Goal: Transaction & Acquisition: Purchase product/service

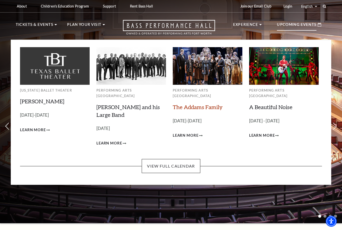
click at [201, 103] on link "The Addams Family" at bounding box center [198, 106] width 50 height 7
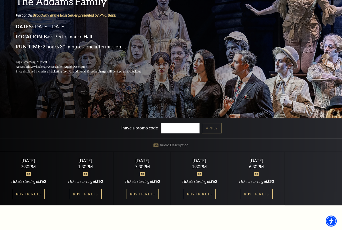
scroll to position [63, 0]
click at [250, 199] on link "Buy Tickets" at bounding box center [256, 194] width 33 height 10
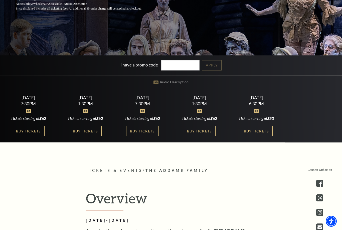
scroll to position [127, 0]
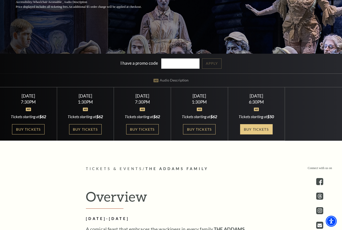
click at [261, 134] on link "Buy Tickets" at bounding box center [256, 129] width 33 height 10
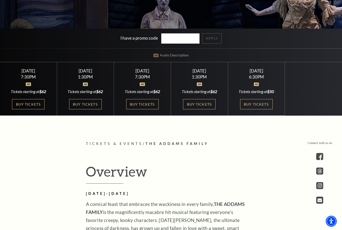
scroll to position [152, 0]
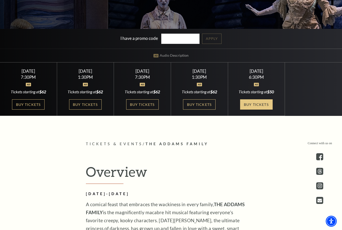
click at [255, 109] on link "Buy Tickets" at bounding box center [256, 104] width 33 height 10
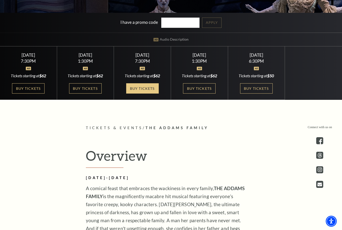
click at [139, 93] on link "Buy Tickets" at bounding box center [142, 88] width 33 height 10
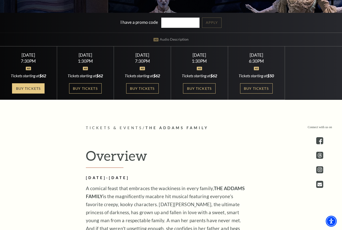
click at [24, 93] on link "Buy Tickets" at bounding box center [28, 88] width 33 height 10
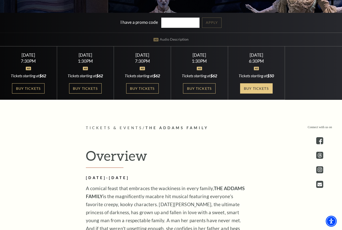
click at [245, 93] on link "Buy Tickets" at bounding box center [256, 88] width 33 height 10
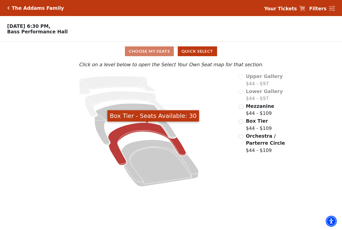
click at [178, 148] on icon "Box Tier - Seats Available: 30" at bounding box center [147, 143] width 78 height 42
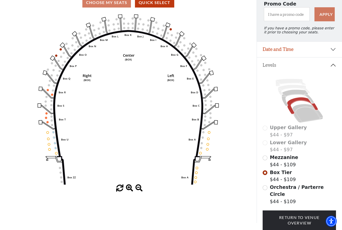
scroll to position [48, 0]
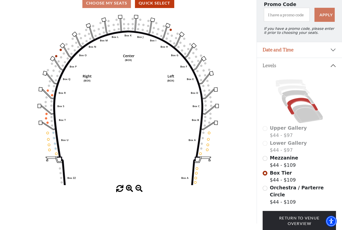
click at [0, 58] on div "Current Level Box Tier Click on a level below to open the Select Your Own Seat …" at bounding box center [128, 102] width 257 height 179
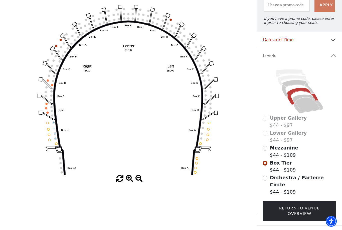
scroll to position [59, 0]
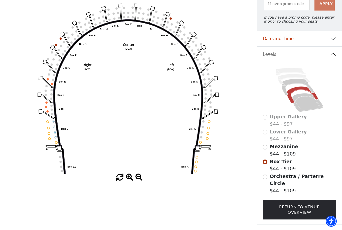
click at [0, 9] on div "Current Level Box Tier Click on a level below to open the Select Your Own Seat …" at bounding box center [128, 91] width 257 height 179
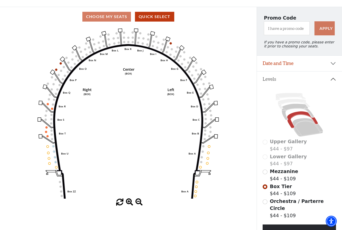
scroll to position [44, 0]
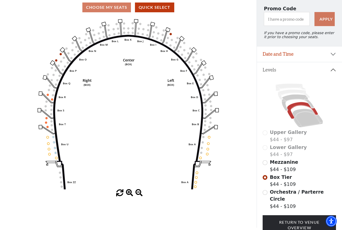
click at [306, 54] on button "Date and Time" at bounding box center [299, 54] width 85 height 16
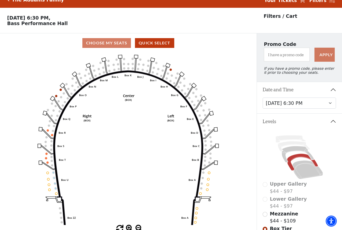
scroll to position [0, 0]
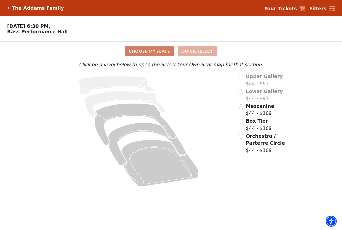
click at [208, 53] on button "Quick Select" at bounding box center [197, 51] width 39 height 10
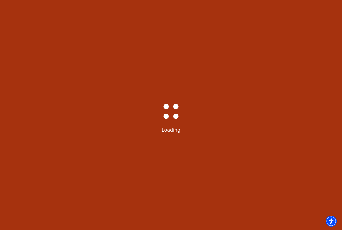
select select "6294"
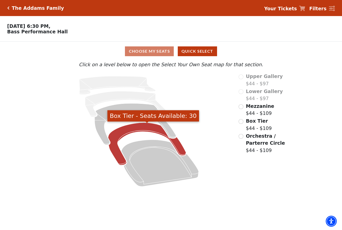
click at [178, 151] on icon "Box Tier - Seats Available: 30" at bounding box center [147, 143] width 78 height 42
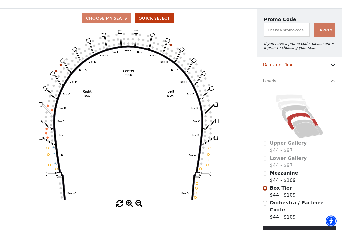
scroll to position [33, 0]
click at [298, 111] on icon at bounding box center [298, 113] width 32 height 17
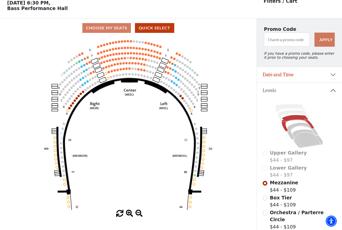
scroll to position [23, 0]
click at [266, 200] on input "Box Tier$44 - $109\a" at bounding box center [265, 197] width 5 height 5
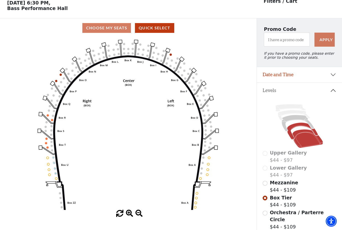
click at [307, 142] on icon at bounding box center [308, 138] width 31 height 19
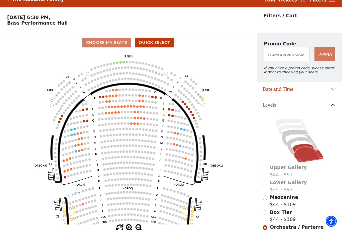
scroll to position [0, 0]
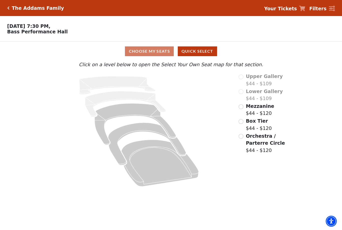
click at [162, 52] on div "Choose My Seats Quick Select" at bounding box center [171, 51] width 257 height 10
click at [239, 122] on input "Box Tier$44 - $120\a" at bounding box center [241, 121] width 5 height 5
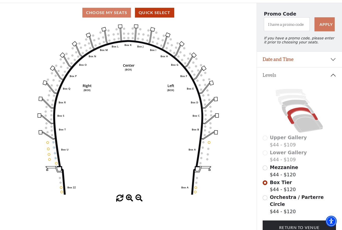
scroll to position [39, 0]
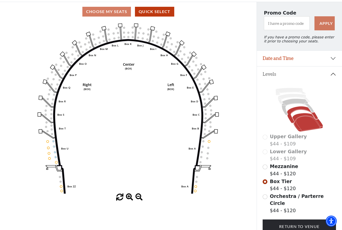
click at [310, 128] on icon at bounding box center [308, 122] width 31 height 19
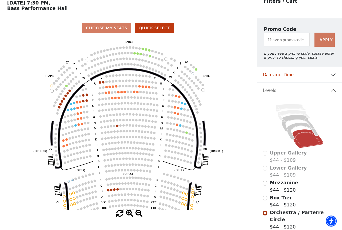
scroll to position [23, 0]
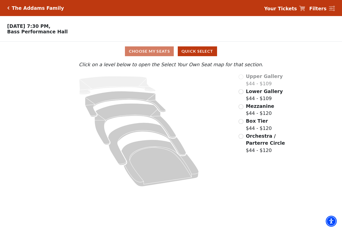
click at [168, 51] on div "Choose My Seats Quick Select" at bounding box center [171, 51] width 257 height 10
click at [149, 53] on div "Choose My Seats Quick Select" at bounding box center [171, 51] width 257 height 10
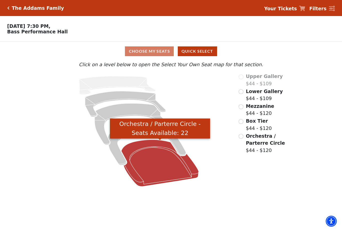
click at [186, 163] on icon "Orchestra / Parterre Circle - Seats Available: 22" at bounding box center [159, 163] width 77 height 47
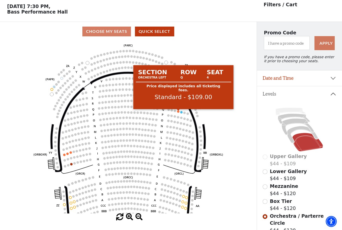
scroll to position [20, 0]
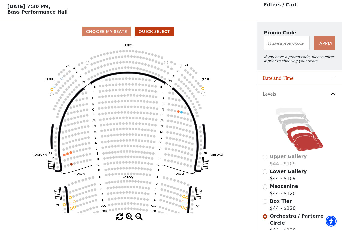
click at [290, 135] on icon at bounding box center [302, 134] width 31 height 17
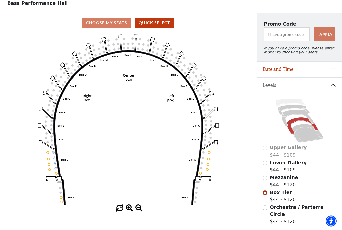
scroll to position [29, 0]
click at [266, 208] on input "Orchestra / Parterre Circle$44 - $120\a" at bounding box center [265, 207] width 5 height 5
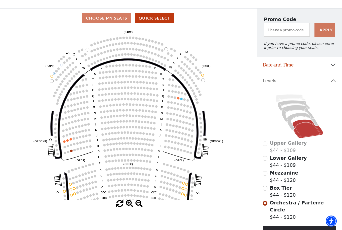
scroll to position [0, 0]
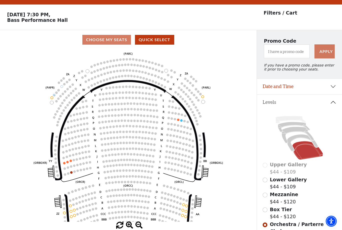
click at [266, 177] on input "Lower Gallery$44 - $109\a" at bounding box center [265, 179] width 5 height 5
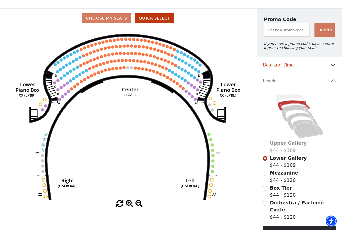
scroll to position [33, 0]
click at [308, 133] on icon at bounding box center [308, 128] width 31 height 19
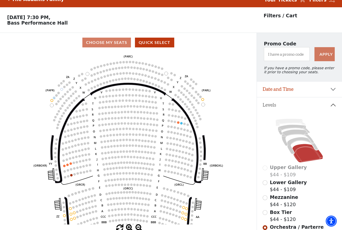
scroll to position [0, 0]
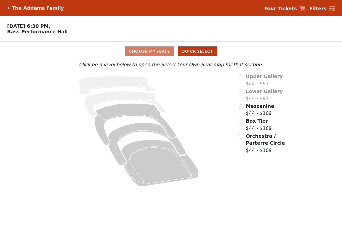
drag, startPoint x: 0, startPoint y: 0, endPoint x: 258, endPoint y: 269, distance: 372.9
click at [258, 229] on html "*{ pointer-events: fill; } The Addams Family Your Tickets Filters Choose Your O…" at bounding box center [171, 115] width 342 height 230
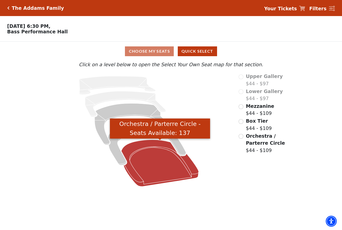
click at [153, 160] on icon "Orchestra / Parterre Circle - Seats Available: 137" at bounding box center [159, 163] width 77 height 47
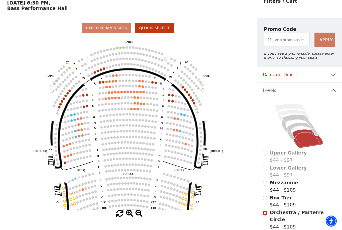
scroll to position [23, 0]
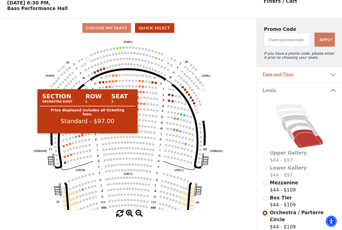
click at [82, 136] on circle at bounding box center [82, 135] width 2 height 2
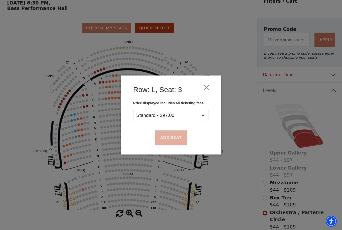
click at [176, 135] on button "Add Seat" at bounding box center [171, 137] width 32 height 14
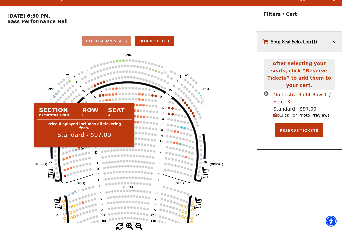
click at [78, 148] on circle at bounding box center [79, 149] width 2 height 2
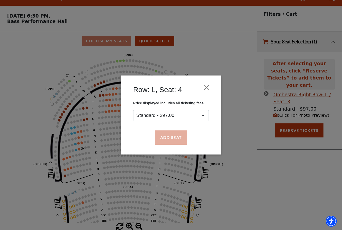
click at [170, 140] on button "Add Seat" at bounding box center [171, 137] width 32 height 14
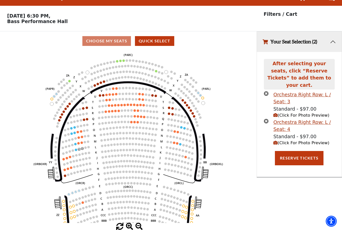
click at [312, 140] on span "(Click For Photo Preview)" at bounding box center [302, 142] width 56 height 5
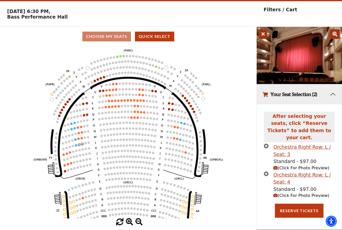
click at [239, 46] on icon "Left (ORPITL) Right (ORPITR) Center (ORPITC) ZZ AA YY BB ZA ZA (ORCL) (ORCR) (O…" at bounding box center [128, 132] width 231 height 172
click at [263, 29] on icon at bounding box center [263, 34] width 8 height 10
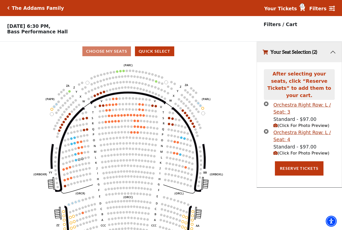
scroll to position [11, 0]
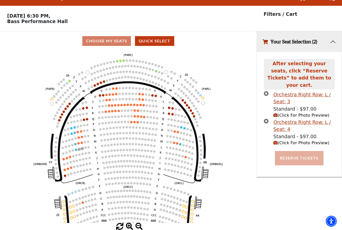
click at [294, 151] on button "Reserve Tickets" at bounding box center [299, 158] width 49 height 14
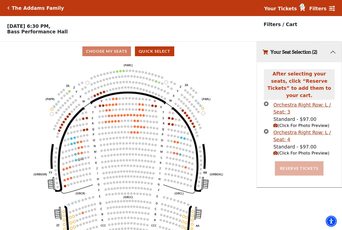
scroll to position [13, 0]
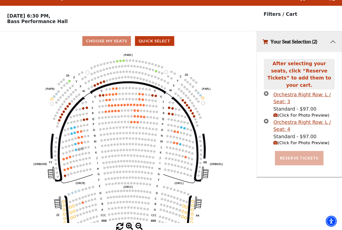
click at [298, 151] on button "Reserve Tickets" at bounding box center [299, 158] width 49 height 14
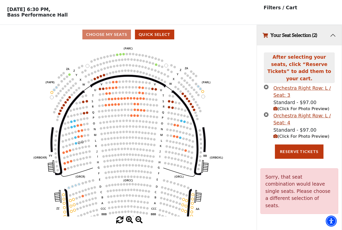
scroll to position [27, 0]
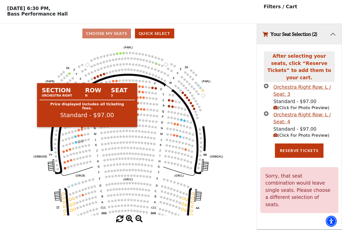
click at [81, 128] on circle at bounding box center [82, 129] width 2 height 2
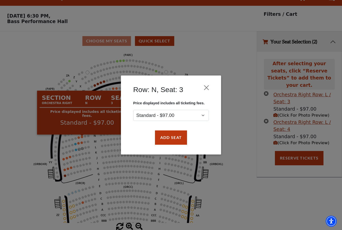
click at [107, 134] on div "Row: N, Seat: 3 Price displayed includes all ticketing fees. Standard - $97.00 …" at bounding box center [171, 115] width 342 height 230
click at [82, 132] on div "Row: N, Seat: 3 Price displayed includes all ticketing fees. Standard - $97.00 …" at bounding box center [171, 115] width 342 height 230
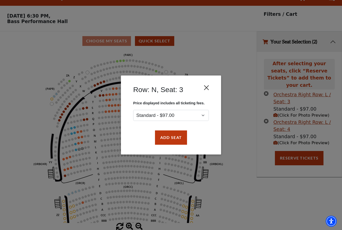
click at [208, 88] on button "Close" at bounding box center [207, 88] width 10 height 10
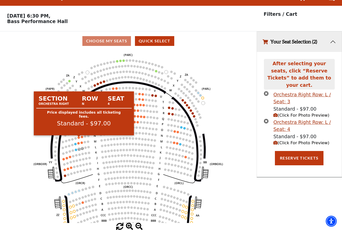
click at [81, 136] on circle at bounding box center [82, 137] width 2 height 2
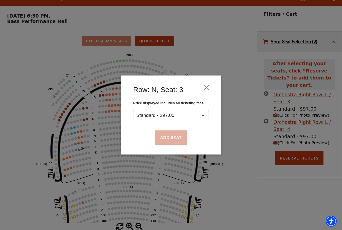
click at [166, 136] on button "Add Seat" at bounding box center [171, 137] width 32 height 14
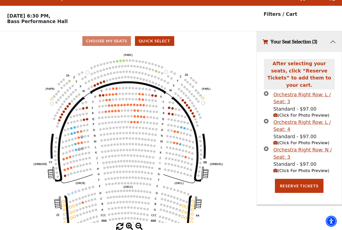
scroll to position [0, 0]
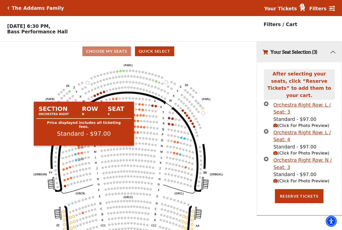
click at [79, 148] on circle at bounding box center [79, 148] width 2 height 2
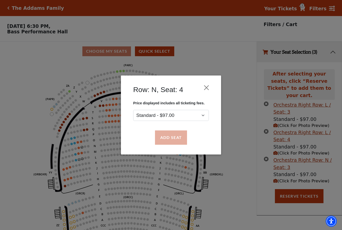
click at [178, 135] on button "Add Seat" at bounding box center [171, 137] width 32 height 14
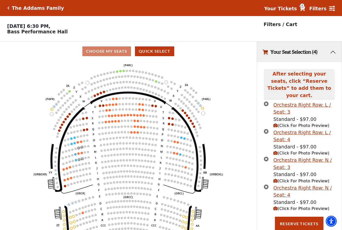
click at [83, 159] on circle at bounding box center [82, 158] width 2 height 2
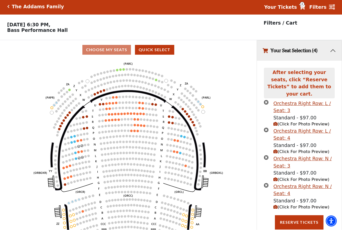
click at [268, 127] on icon "times-circle" at bounding box center [266, 129] width 5 height 5
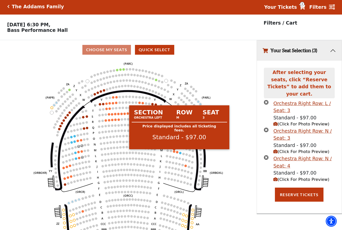
click at [269, 100] on icon "times-circle" at bounding box center [266, 102] width 5 height 5
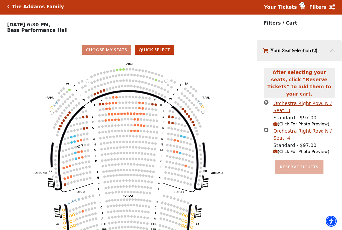
click at [287, 162] on button "Reserve Tickets" at bounding box center [299, 167] width 49 height 14
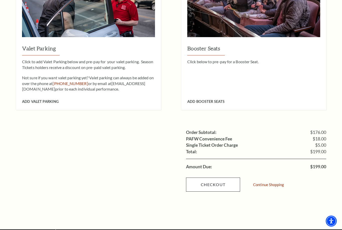
scroll to position [400, 0]
click at [222, 177] on link "Checkout" at bounding box center [213, 184] width 54 height 14
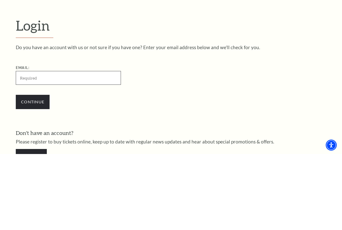
scroll to position [64, 0]
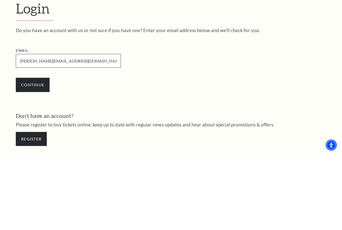
type input "[PERSON_NAME][EMAIL_ADDRESS][DOMAIN_NAME]"
click at [44, 154] on input "Continue" at bounding box center [33, 161] width 34 height 14
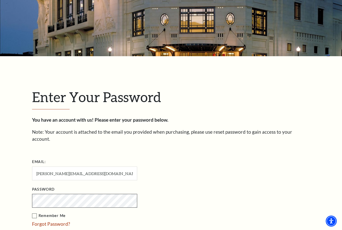
scroll to position [145, 0]
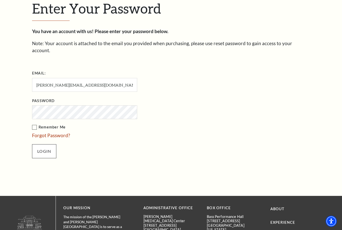
click at [51, 144] on input "Login" at bounding box center [44, 151] width 24 height 14
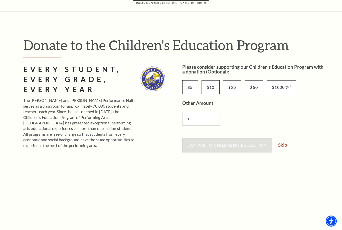
drag, startPoint x: 0, startPoint y: 0, endPoint x: 282, endPoint y: 144, distance: 316.0
click at [281, 143] on link "Skip" at bounding box center [282, 145] width 9 height 5
click at [282, 144] on link "Skip" at bounding box center [282, 145] width 9 height 5
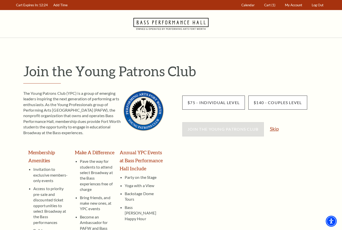
drag, startPoint x: 0, startPoint y: 0, endPoint x: 275, endPoint y: 131, distance: 304.4
click at [275, 131] on link "Skip" at bounding box center [274, 128] width 9 height 5
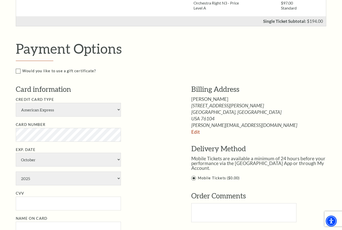
scroll to position [193, 0]
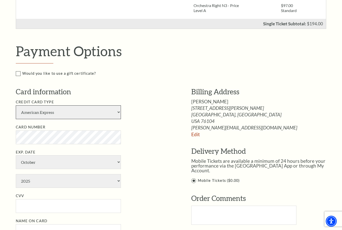
drag, startPoint x: 0, startPoint y: 0, endPoint x: 117, endPoint y: 109, distance: 160.0
select select "24"
drag, startPoint x: 117, startPoint y: 109, endPoint x: 74, endPoint y: 150, distance: 59.5
select select "9"
drag, startPoint x: 74, startPoint y: 150, endPoint x: 73, endPoint y: 162, distance: 11.6
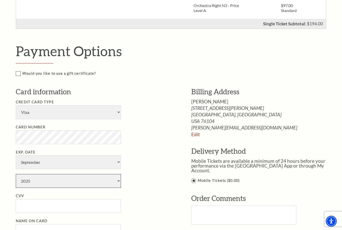
select select "2029"
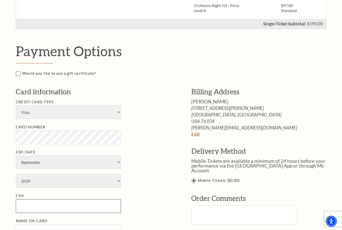
click at [39, 199] on input "CVV" at bounding box center [68, 206] width 105 height 14
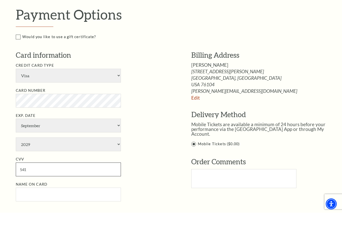
scroll to position [212, 0]
type input "541"
click at [48, 205] on input "Name on Card" at bounding box center [68, 212] width 105 height 14
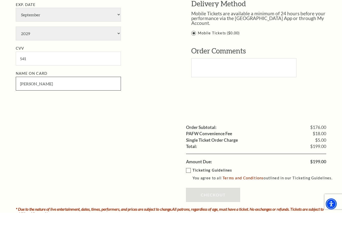
scroll to position [325, 0]
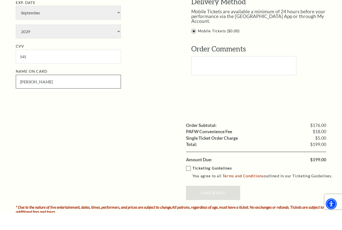
type input "[PERSON_NAME]"
drag, startPoint x: 48, startPoint y: 174, endPoint x: 190, endPoint y: 145, distance: 144.8
click at [190, 182] on label "Ticketing Guidelines You agree to all Terms and Conditions outlined in our Tick…" at bounding box center [261, 189] width 151 height 14
click at [0, 0] on input "Ticketing Guidelines You agree to all Terms and Conditions outlined in our Tick…" at bounding box center [0, 0] width 0 height 0
click at [190, 182] on label "Ticketing Guidelines You agree to all Terms and Conditions outlined in our Tick…" at bounding box center [261, 189] width 151 height 14
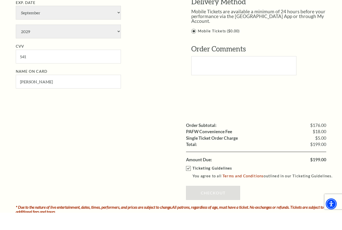
click at [0, 0] on input "Ticketing Guidelines You agree to all Terms and Conditions outlined in our Tick…" at bounding box center [0, 0] width 0 height 0
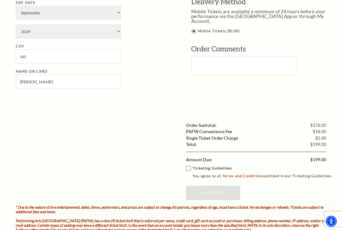
click at [188, 165] on label "Ticketing Guidelines You agree to all Terms and Conditions outlined in our Tick…" at bounding box center [261, 172] width 151 height 14
click at [0, 0] on input "Ticketing Guidelines You agree to all Terms and Conditions outlined in our Tick…" at bounding box center [0, 0] width 0 height 0
drag, startPoint x: 188, startPoint y: 147, endPoint x: 222, endPoint y: 168, distance: 40.1
click at [222, 186] on link "Checkout" at bounding box center [213, 193] width 54 height 14
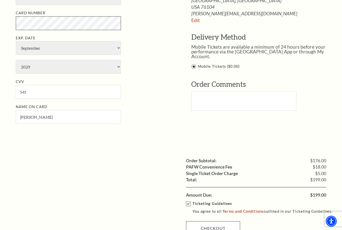
scroll to position [266, 0]
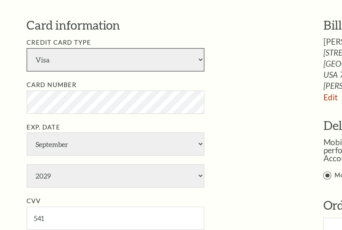
drag, startPoint x: 222, startPoint y: 168, endPoint x: 112, endPoint y: 31, distance: 175.3
select select "25"
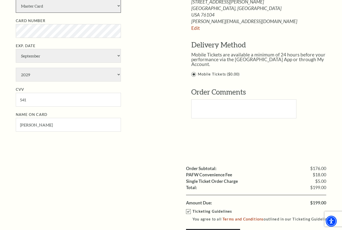
scroll to position [331, 0]
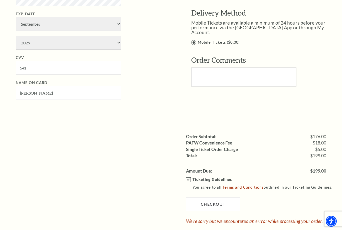
drag, startPoint x: 112, startPoint y: 31, endPoint x: 201, endPoint y: 181, distance: 174.6
click at [201, 197] on link "Checkout" at bounding box center [213, 204] width 54 height 14
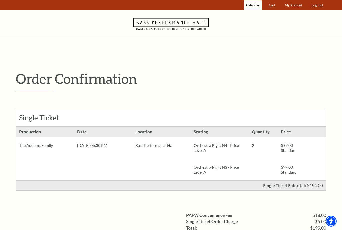
drag, startPoint x: 0, startPoint y: 0, endPoint x: 252, endPoint y: 6, distance: 251.8
click at [252, 6] on span "Calendar" at bounding box center [252, 5] width 13 height 4
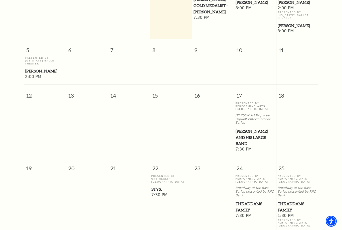
scroll to position [176, 0]
